Goal: Task Accomplishment & Management: Complete application form

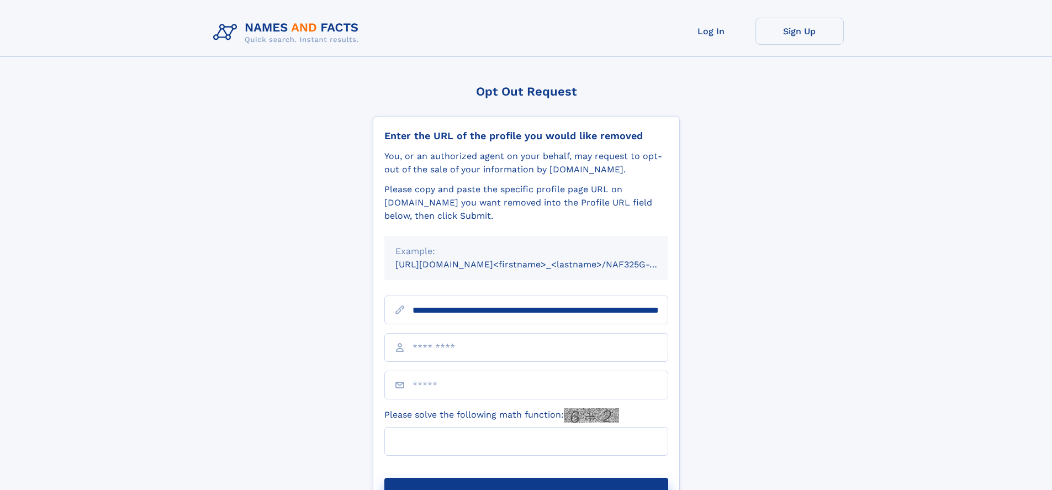
scroll to position [0, 118]
type input "**********"
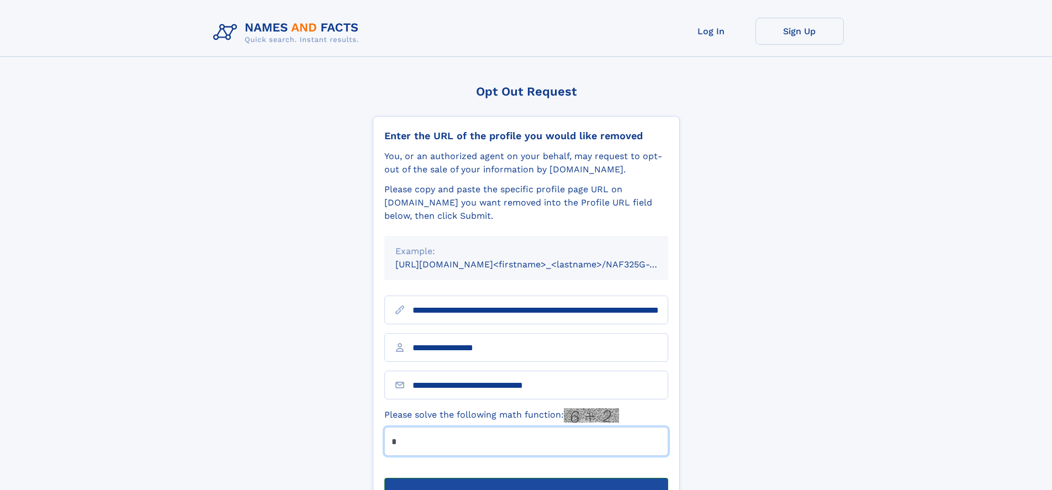
type input "*"
click at [526, 478] on button "Submit Opt Out Request" at bounding box center [526, 495] width 284 height 35
